Goal: Task Accomplishment & Management: Use online tool/utility

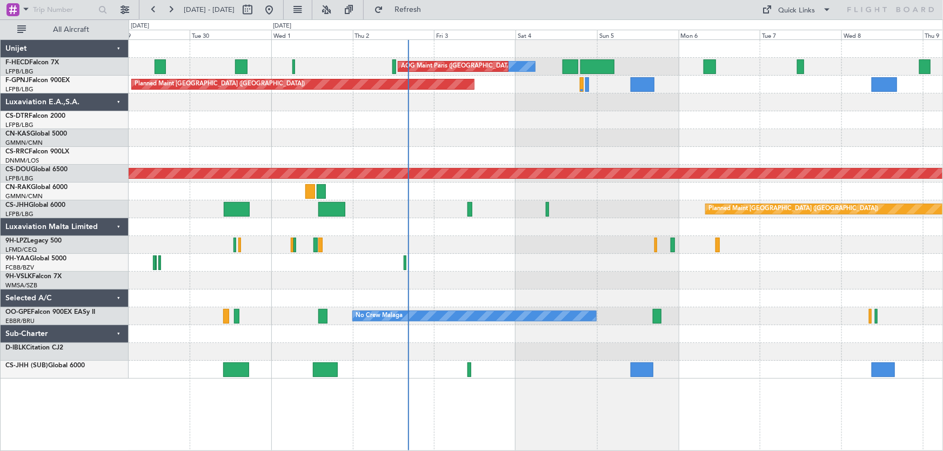
click at [547, 146] on div at bounding box center [536, 138] width 814 height 18
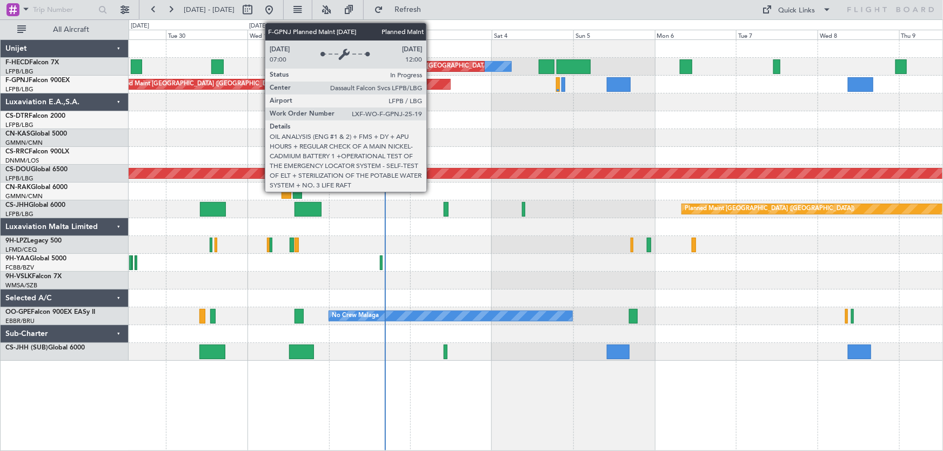
click at [431, 86] on div "Planned Maint [GEOGRAPHIC_DATA] ([GEOGRAPHIC_DATA])" at bounding box center [279, 84] width 342 height 10
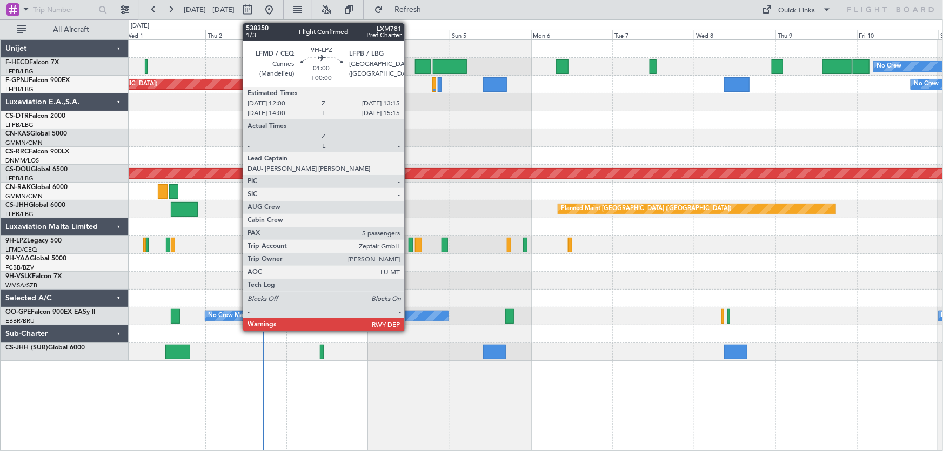
click at [409, 245] on div at bounding box center [410, 245] width 4 height 15
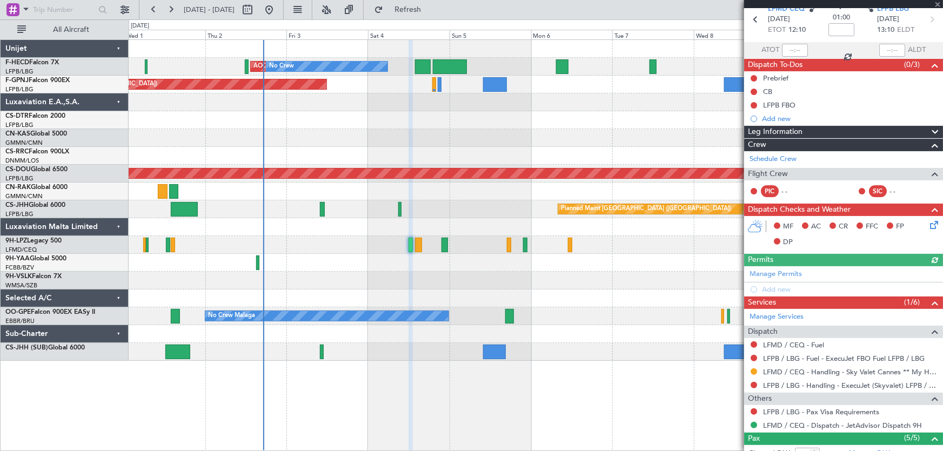
scroll to position [98, 0]
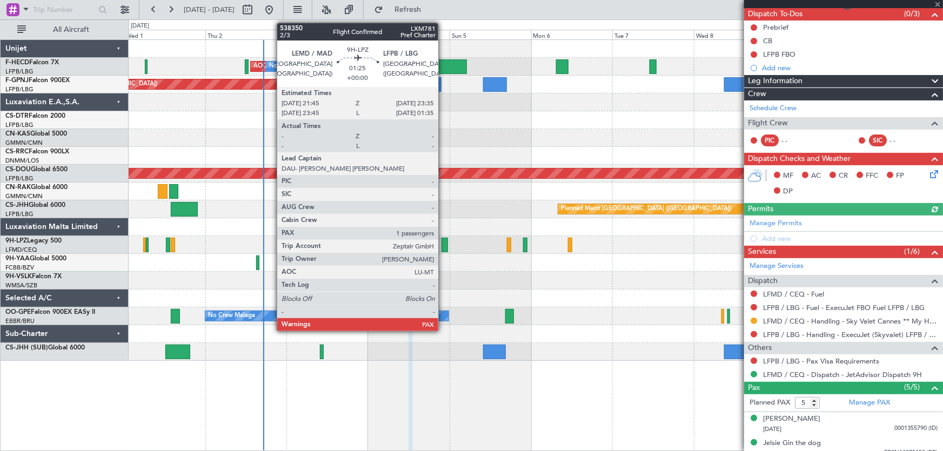
click at [443, 243] on div at bounding box center [444, 245] width 6 height 15
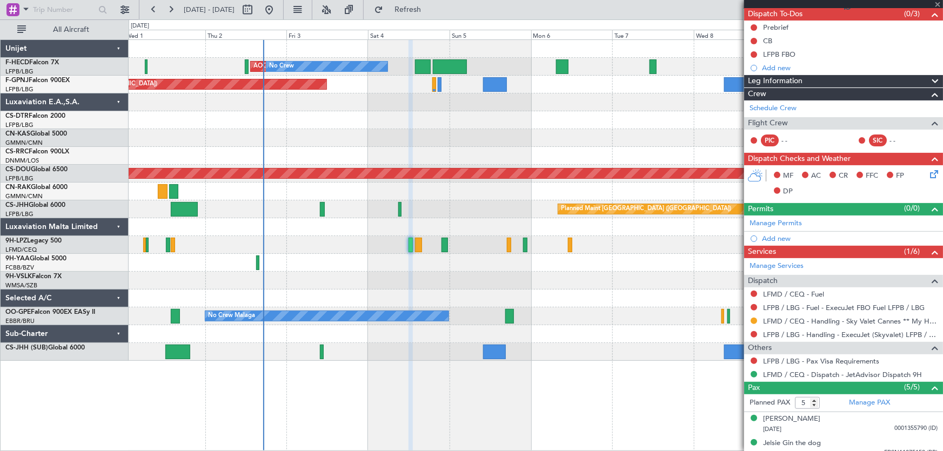
type input "1"
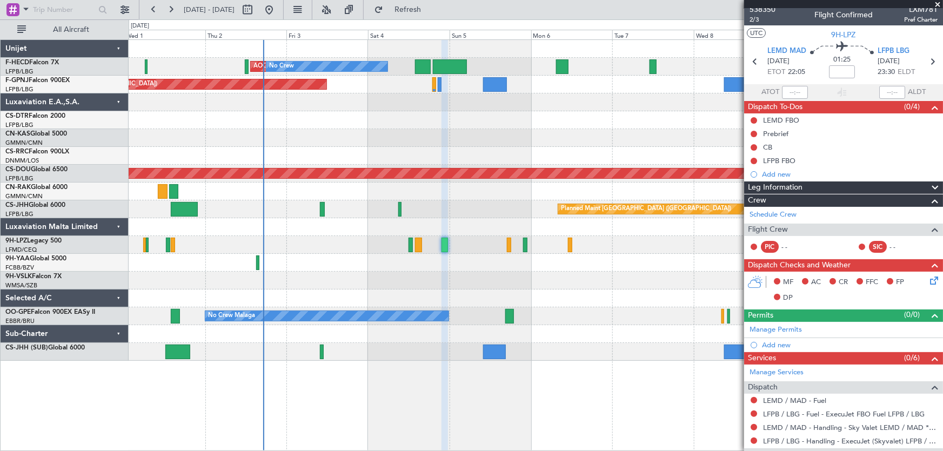
scroll to position [0, 0]
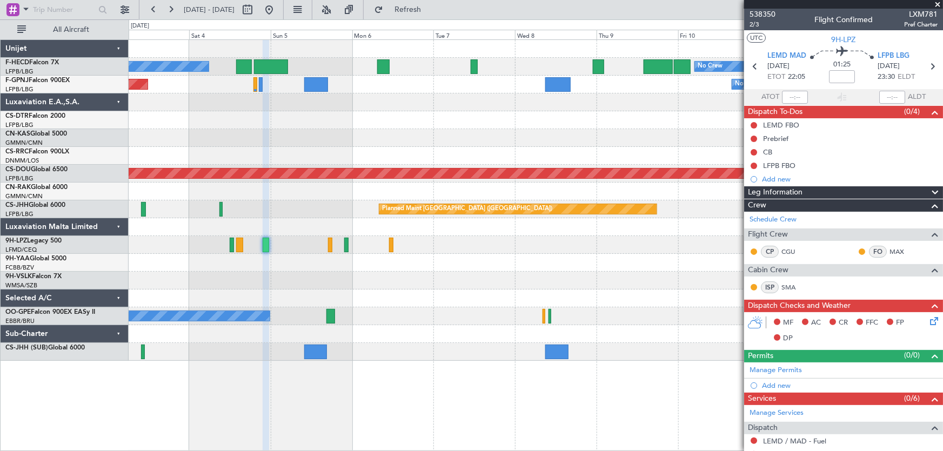
click at [432, 129] on div "AOG Maint Paris ([GEOGRAPHIC_DATA]) No Crew No Crew Planned Maint [GEOGRAPHIC_D…" at bounding box center [536, 200] width 814 height 321
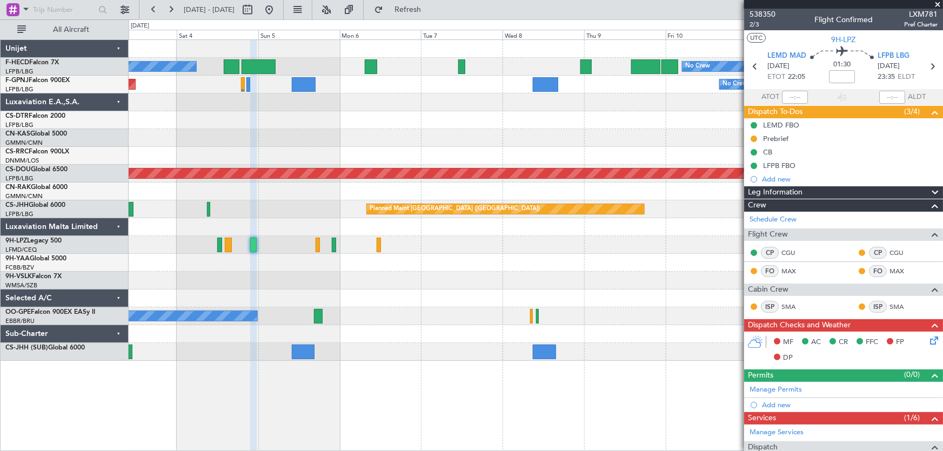
type input "+00:05"
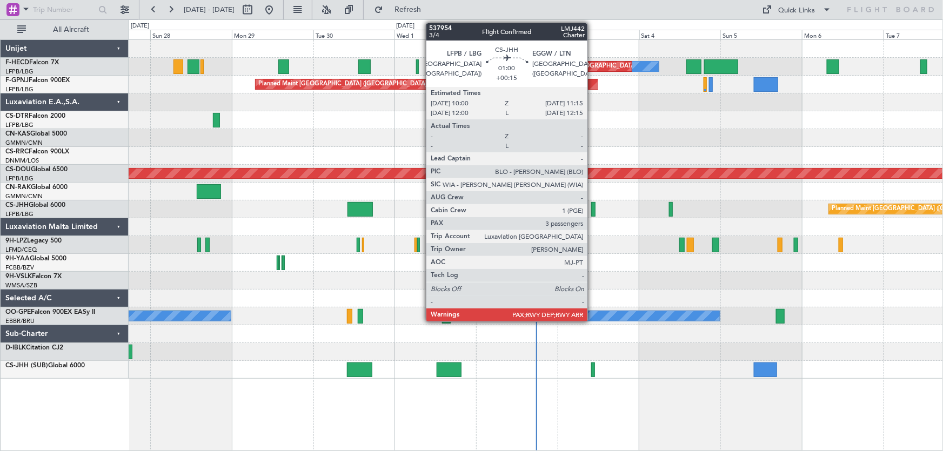
click at [592, 209] on div at bounding box center [593, 209] width 4 height 15
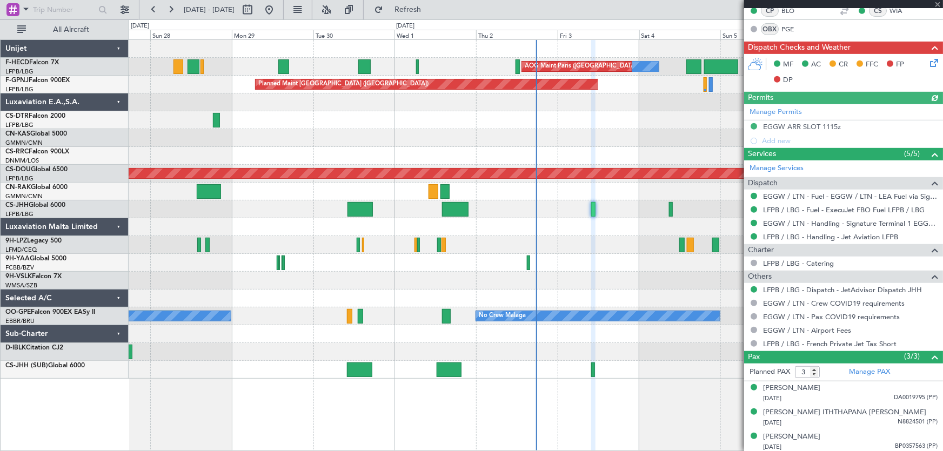
scroll to position [257, 0]
